Goal: Transaction & Acquisition: Purchase product/service

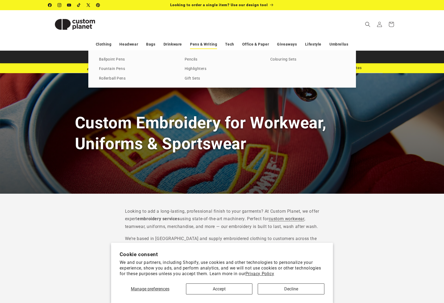
click at [213, 44] on link "Pens & Writing" at bounding box center [203, 44] width 27 height 9
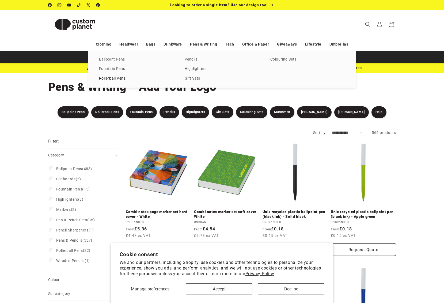
click at [121, 79] on link "Rollerball Pens" at bounding box center [136, 78] width 75 height 7
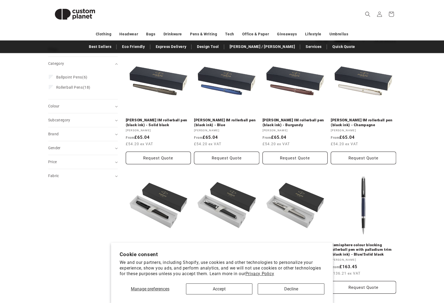
scroll to position [172, 0]
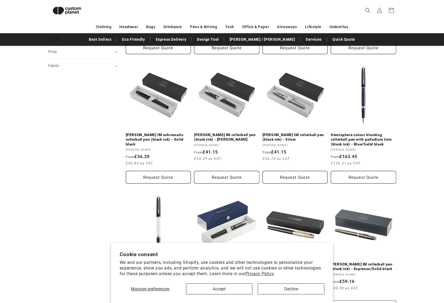
click at [244, 289] on button "Accept" at bounding box center [219, 288] width 67 height 11
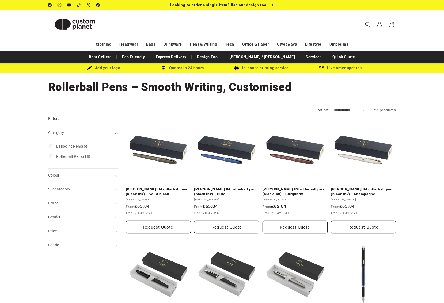
scroll to position [0, 0]
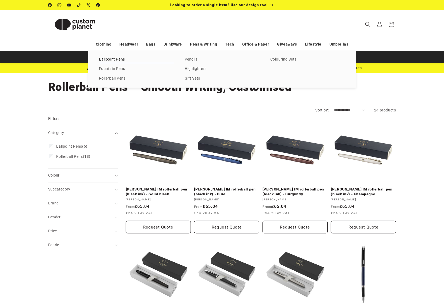
click at [123, 57] on link "Ballpoint Pens" at bounding box center [136, 59] width 75 height 7
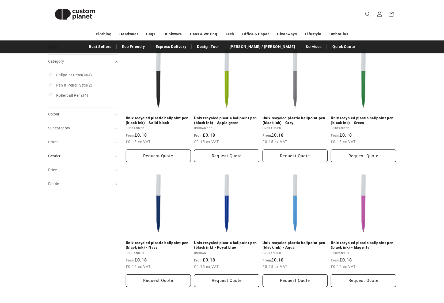
scroll to position [99, 0]
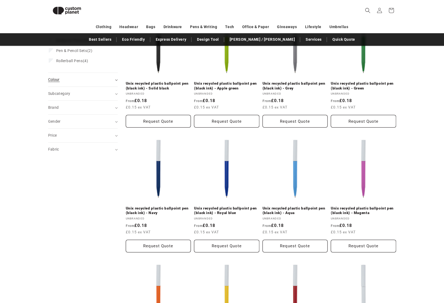
click at [117, 79] on icon "Colour (0 selected)" at bounding box center [116, 79] width 2 height 1
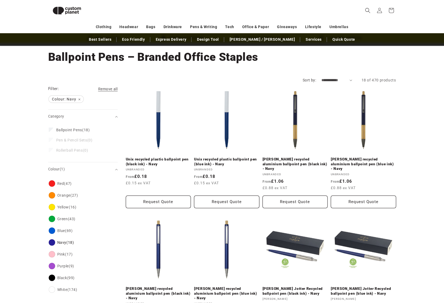
scroll to position [23, 0]
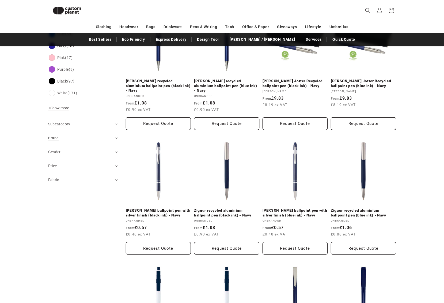
scroll to position [241, 0]
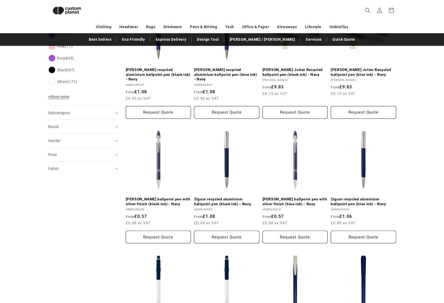
click at [118, 154] on aside "Filter: Remove all Category: Ballpoint Pens Remove filter Colour: Navy Remove f…" at bounding box center [87, 183] width 78 height 638
click at [117, 154] on icon at bounding box center [116, 155] width 3 height 2
click at [73, 185] on input "From" at bounding box center [67, 184] width 30 height 12
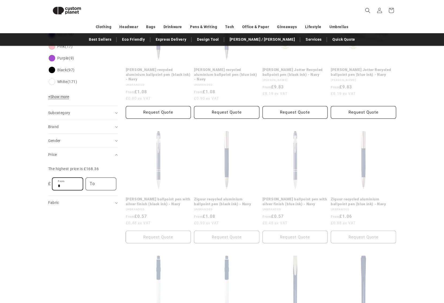
type input "*"
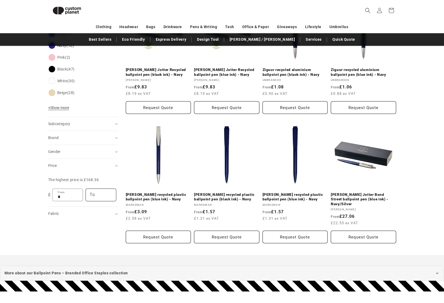
click at [102, 183] on div "The highest price is £168.36" at bounding box center [83, 179] width 70 height 15
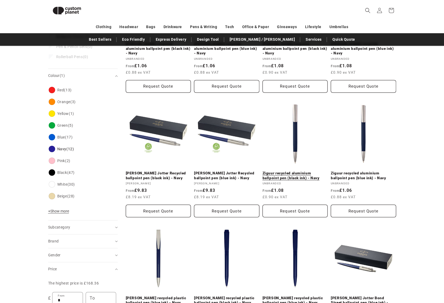
scroll to position [138, 0]
click at [293, 171] on link "Ziguur recycled aluminium ballpoint pen (black ink) - Navy" at bounding box center [295, 175] width 65 height 9
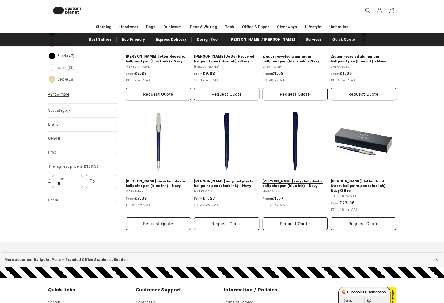
scroll to position [253, 0]
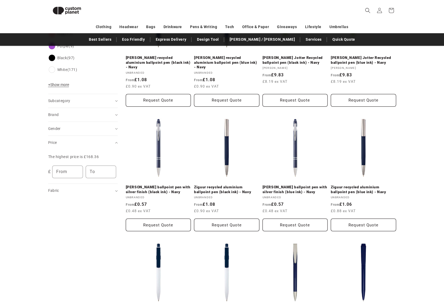
scroll to position [241, 0]
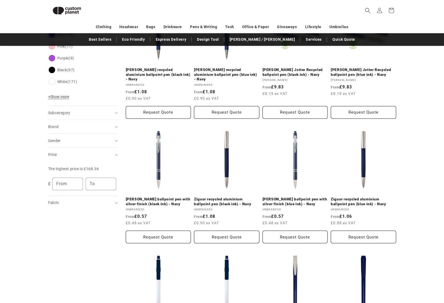
scroll to position [23, 0]
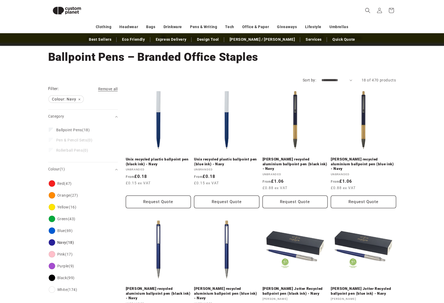
scroll to position [99, 0]
